Goal: Navigation & Orientation: Understand site structure

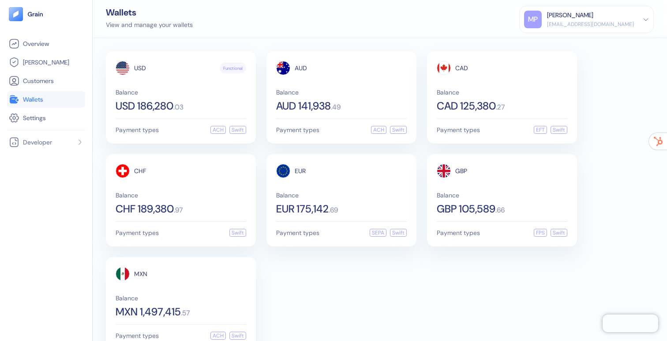
click at [18, 15] on img at bounding box center [16, 14] width 14 height 14
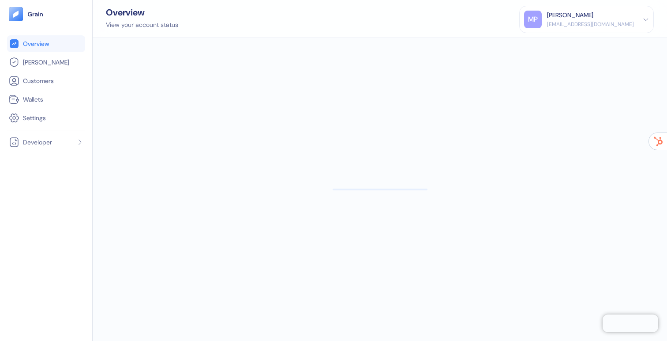
click at [18, 15] on img at bounding box center [16, 14] width 14 height 14
